Goal: Task Accomplishment & Management: Manage account settings

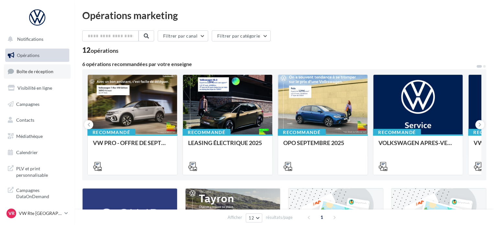
click at [56, 74] on link "Boîte de réception" at bounding box center [37, 71] width 67 height 14
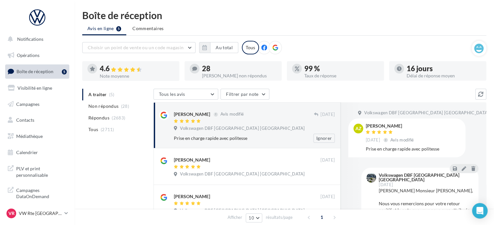
drag, startPoint x: 175, startPoint y: 108, endPoint x: 215, endPoint y: 139, distance: 50.7
click at [215, 139] on div "[PERSON_NAME] Avis modifié [DATE] Volkswagen DBF [GEOGRAPHIC_DATA] [GEOGRAPHIC_…" at bounding box center [247, 125] width 176 height 35
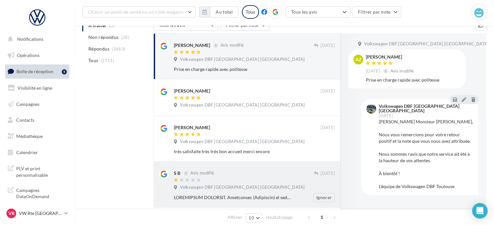
scroll to position [74, 0]
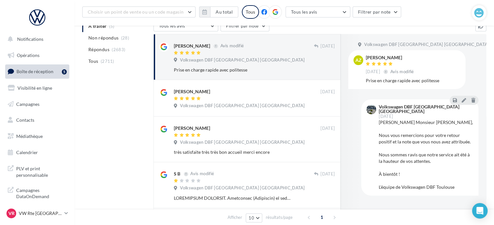
click at [142, 132] on div "A traiter (5) Non répondus (28) Répondus (2683) Tous (2711) Tous les avis Tous …" at bounding box center [284, 145] width 404 height 251
click at [38, 213] on p "VW Rte [GEOGRAPHIC_DATA]" at bounding box center [40, 213] width 43 height 6
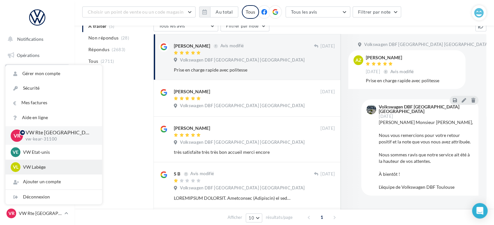
click at [61, 162] on div "VL VW Labège vw-kear-31670" at bounding box center [54, 167] width 96 height 15
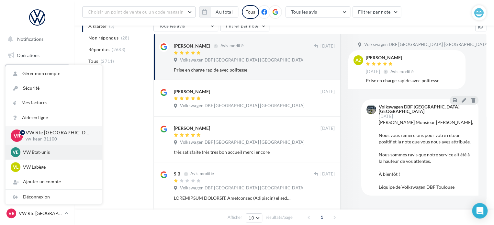
click at [63, 151] on p "VW Etat-unis" at bounding box center [58, 152] width 71 height 6
